Goal: Task Accomplishment & Management: Manage account settings

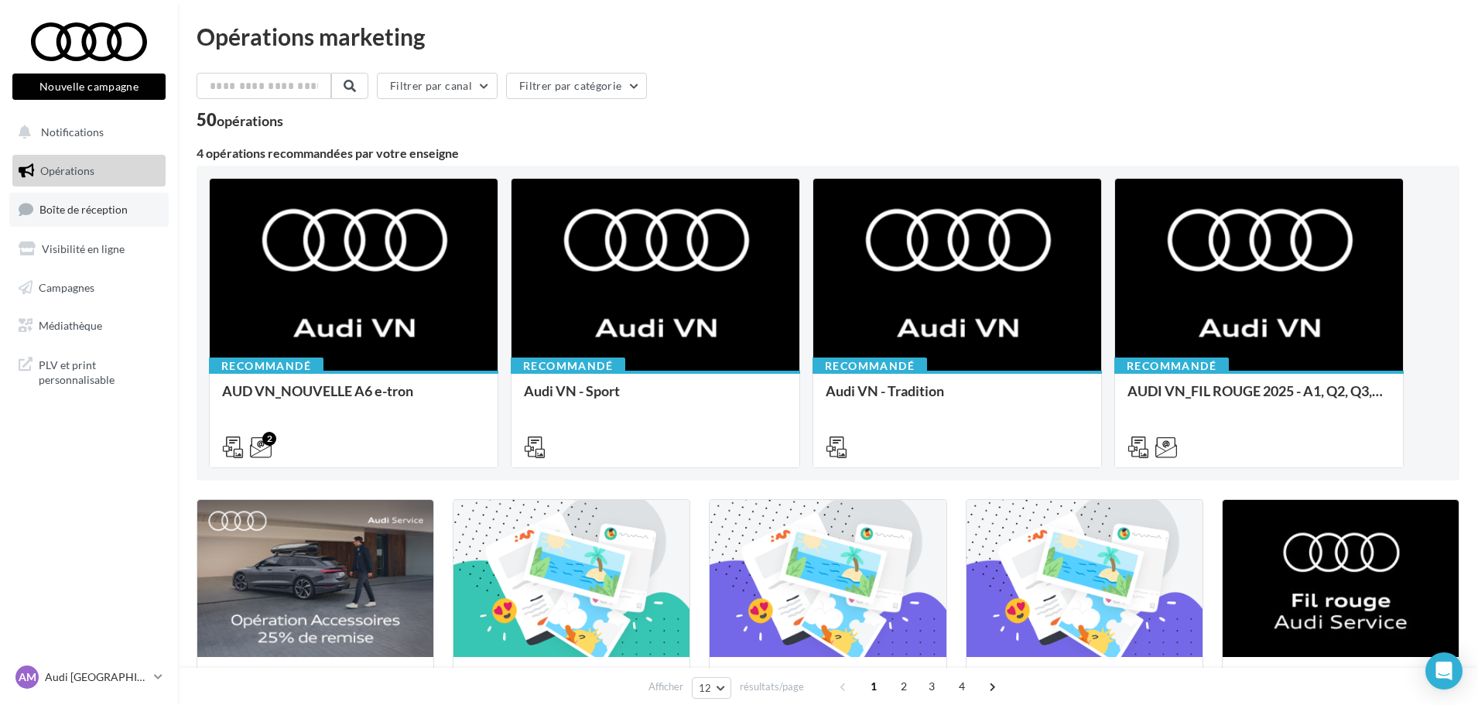
click at [104, 214] on span "Boîte de réception" at bounding box center [83, 209] width 88 height 13
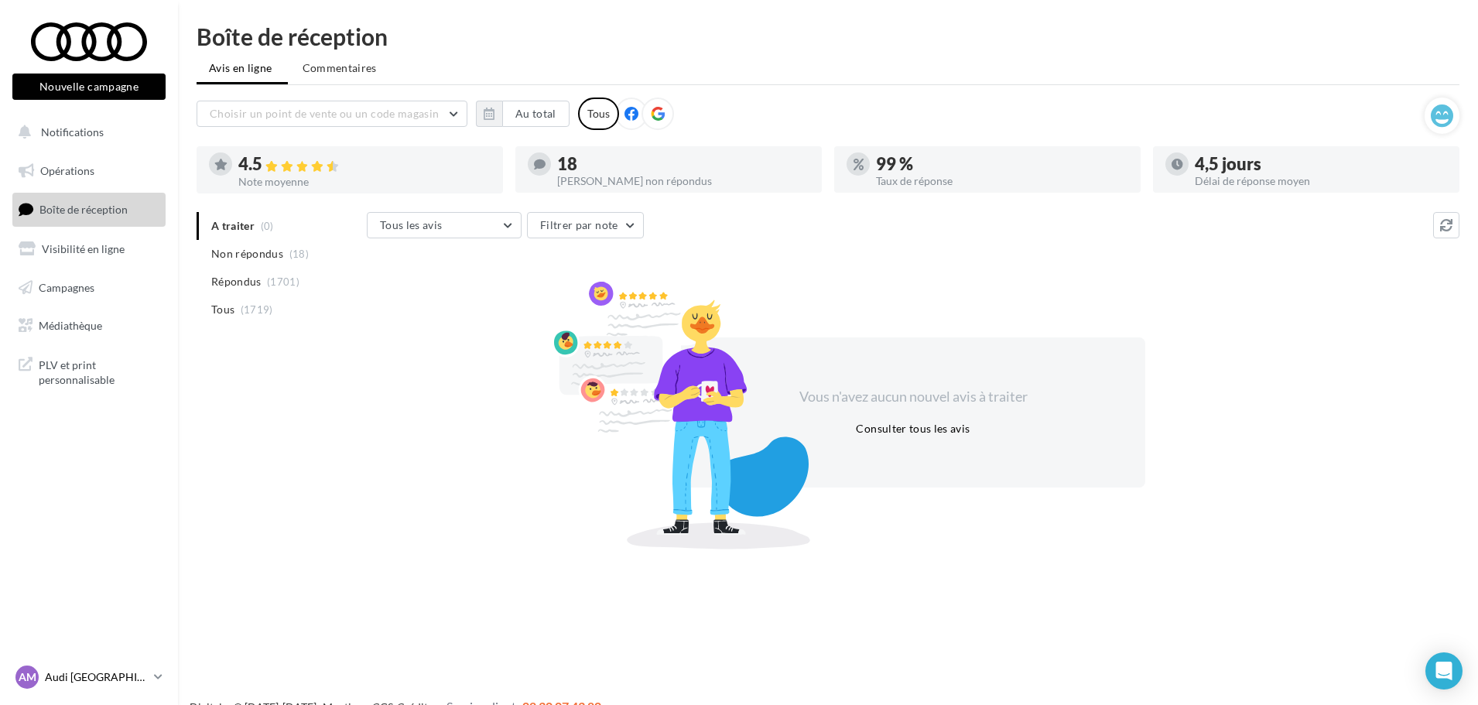
click at [138, 679] on p "Audi [GEOGRAPHIC_DATA]" at bounding box center [96, 676] width 103 height 15
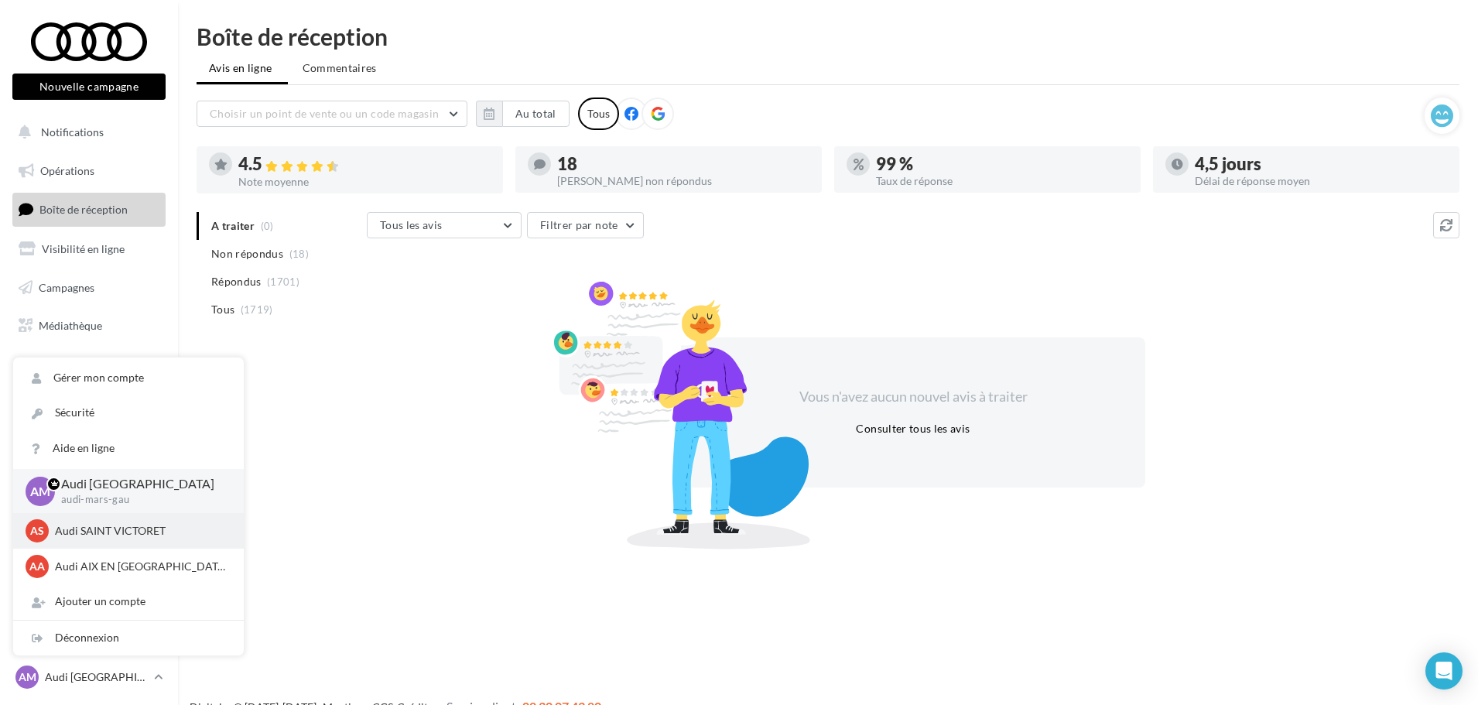
click at [119, 536] on p "Audi SAINT VICTORET" at bounding box center [140, 530] width 170 height 15
